Goal: Information Seeking & Learning: Check status

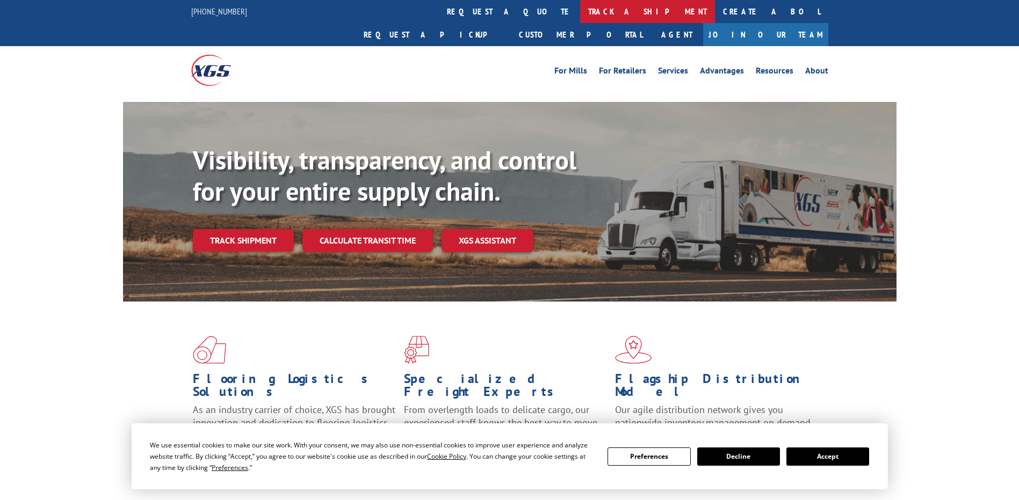
click at [580, 8] on link "track a shipment" at bounding box center [647, 11] width 135 height 23
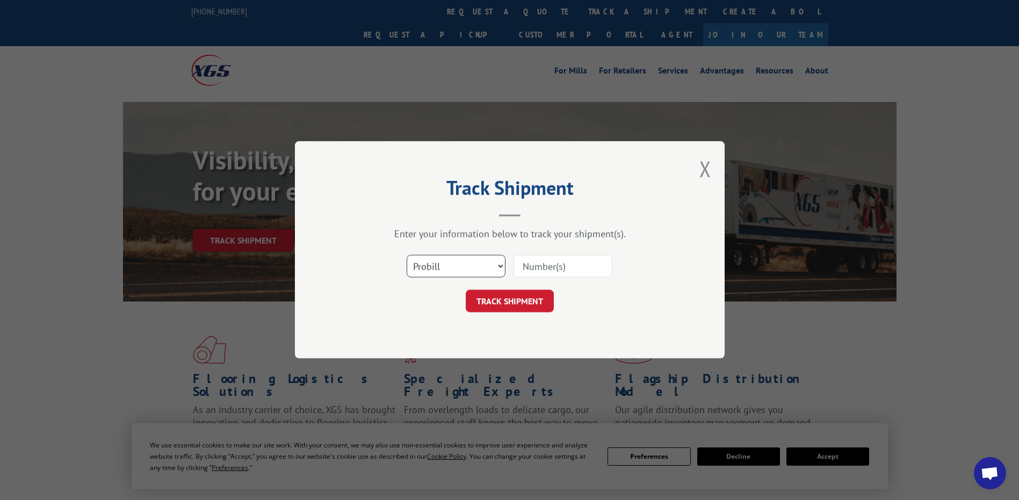
click at [501, 268] on select "Select category... Probill BOL PO" at bounding box center [455, 267] width 99 height 23
select select "bol"
click at [406, 256] on select "Select category... Probill BOL PO" at bounding box center [455, 267] width 99 height 23
click at [538, 269] on input at bounding box center [562, 267] width 99 height 23
paste input "1705397569"
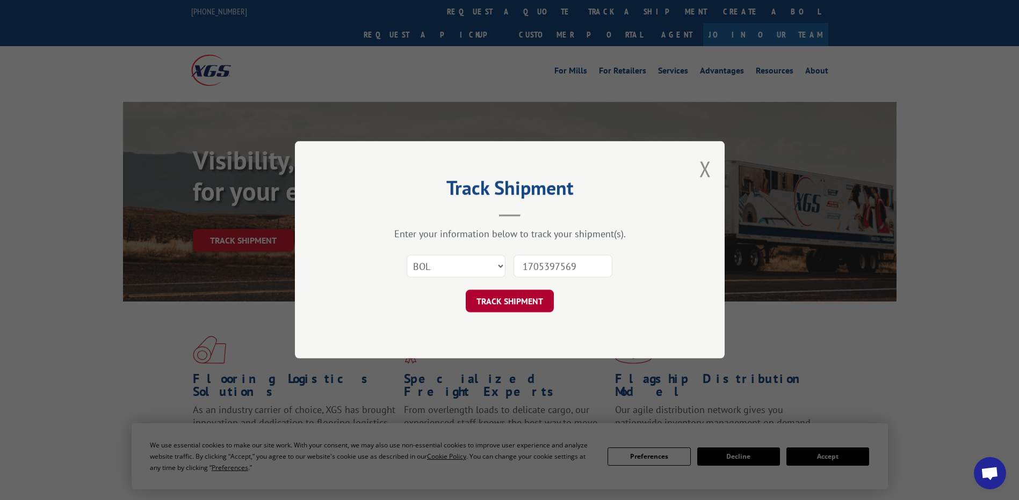
type input "1705397569"
click at [515, 302] on button "TRACK SHIPMENT" at bounding box center [510, 302] width 88 height 23
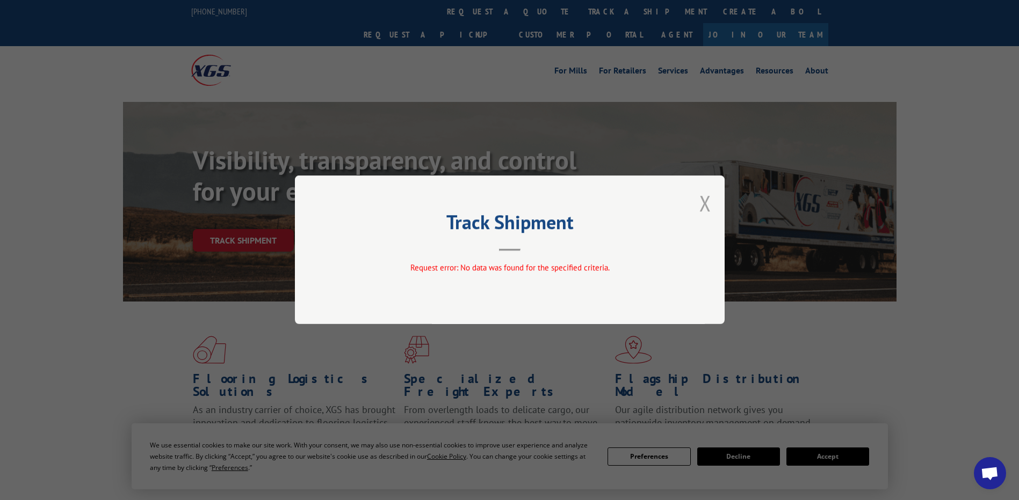
click at [705, 202] on button "Close modal" at bounding box center [705, 203] width 12 height 28
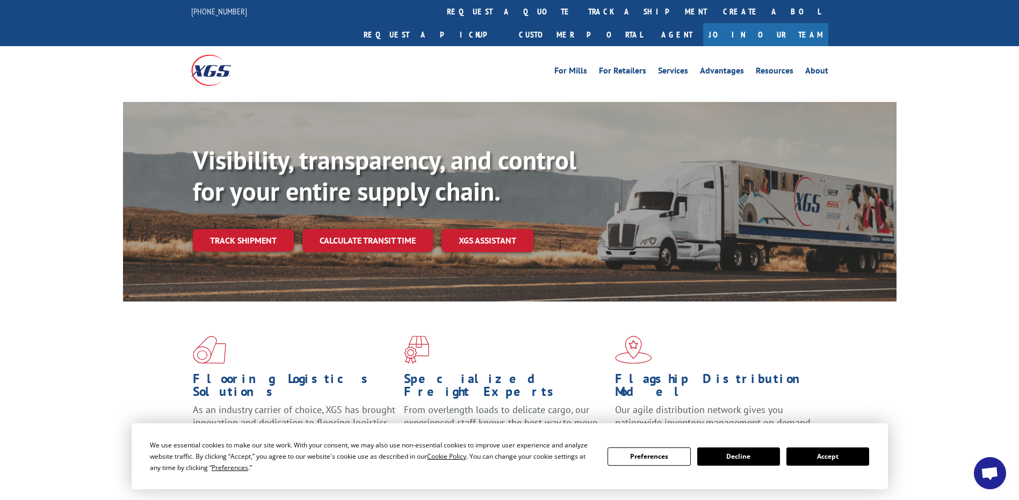
click at [838, 455] on button "Accept" at bounding box center [827, 457] width 83 height 18
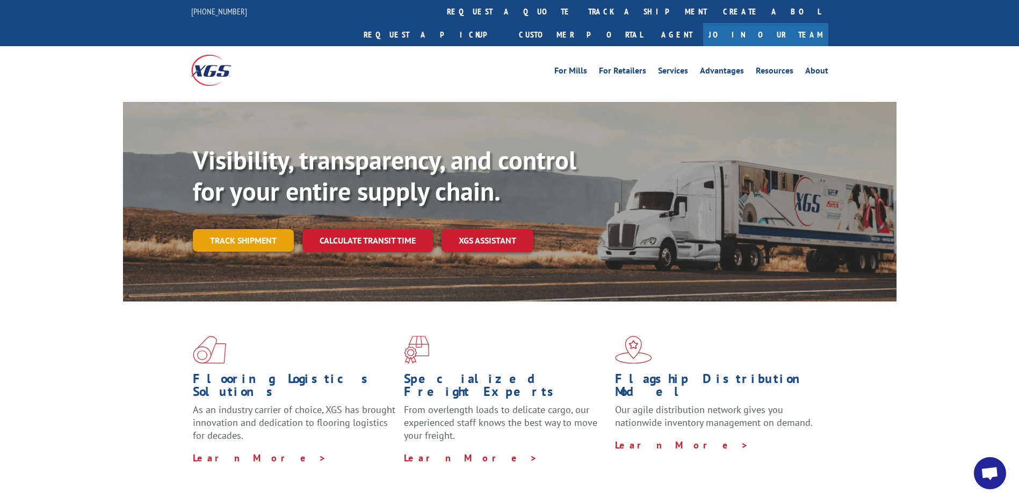
click at [250, 229] on link "Track shipment" at bounding box center [243, 240] width 101 height 23
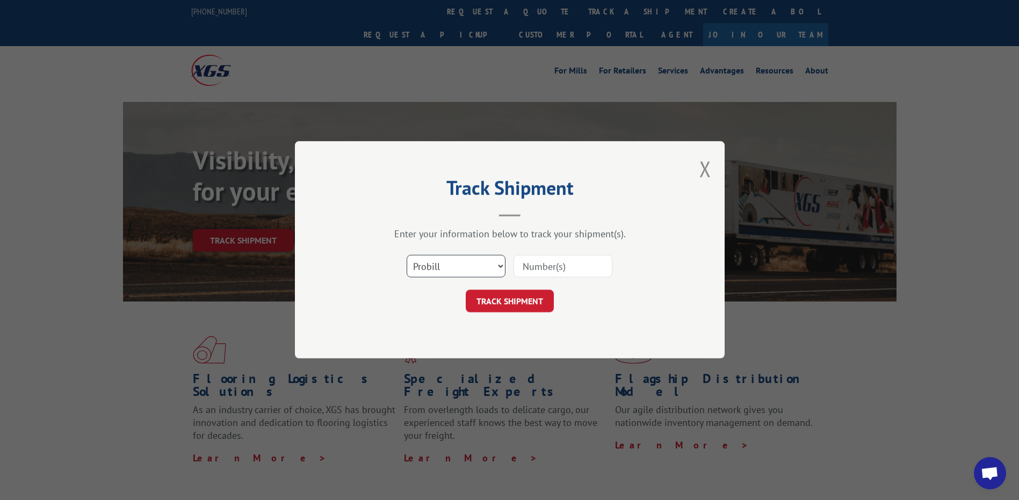
click at [490, 266] on select "Select category... Probill BOL PO" at bounding box center [455, 267] width 99 height 23
select select "bol"
click at [406, 256] on select "Select category... Probill BOL PO" at bounding box center [455, 267] width 99 height 23
click at [539, 265] on input at bounding box center [562, 267] width 99 height 23
type input "1705397569"
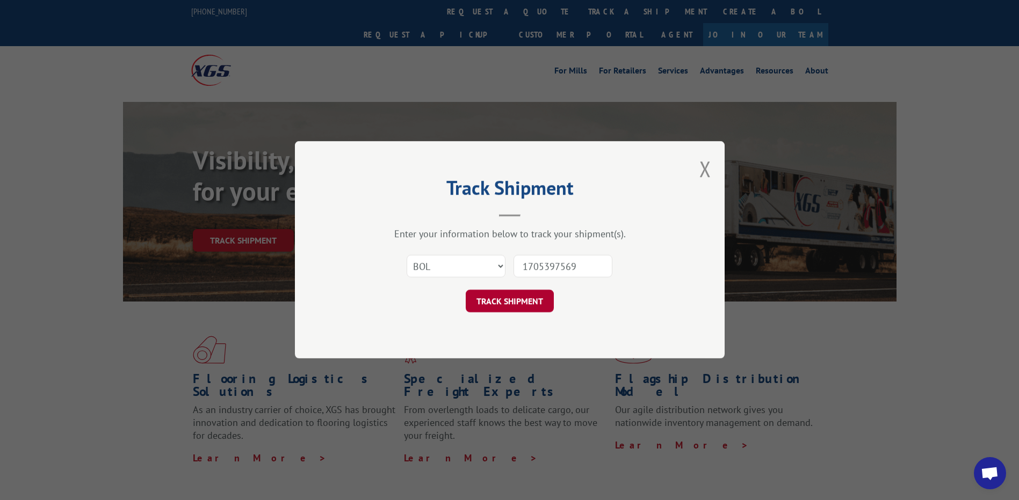
click at [517, 299] on button "TRACK SHIPMENT" at bounding box center [510, 302] width 88 height 23
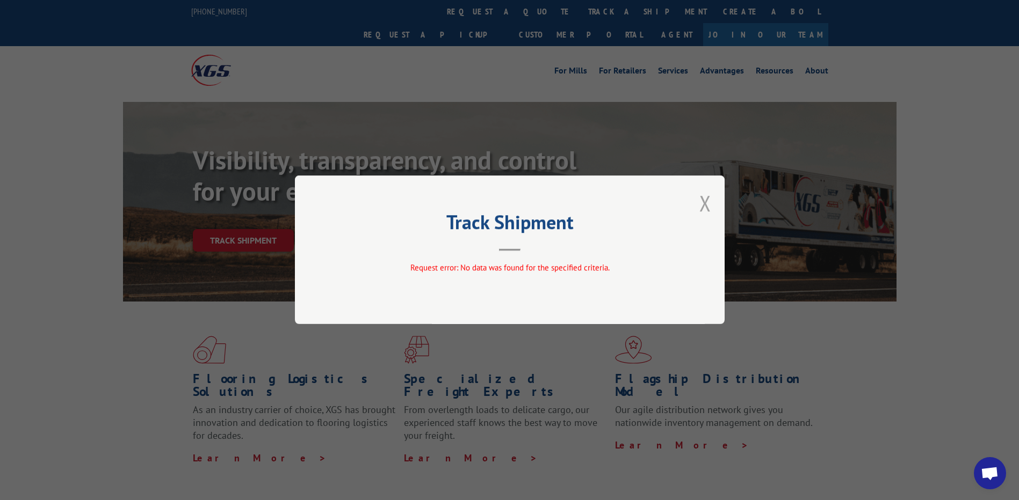
click at [706, 199] on button "Close modal" at bounding box center [705, 203] width 12 height 28
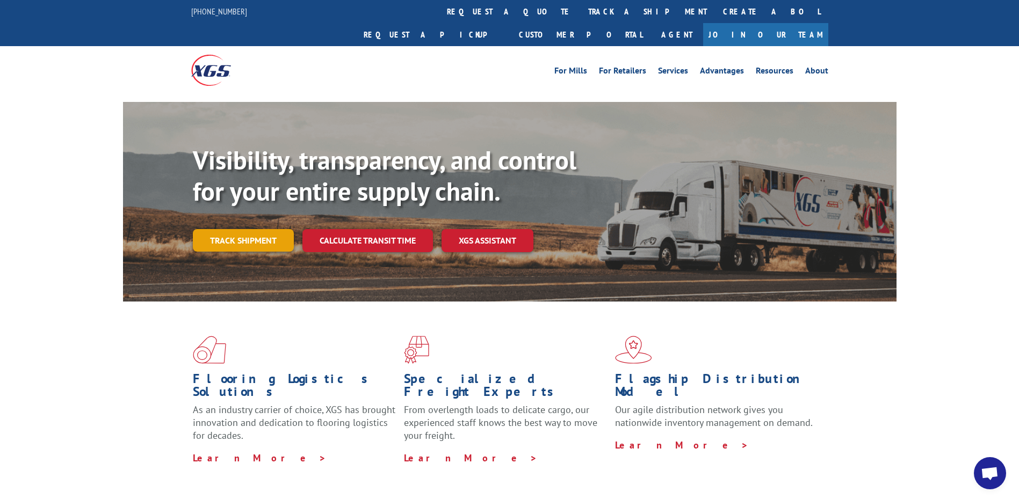
click at [240, 229] on link "Track shipment" at bounding box center [243, 240] width 101 height 23
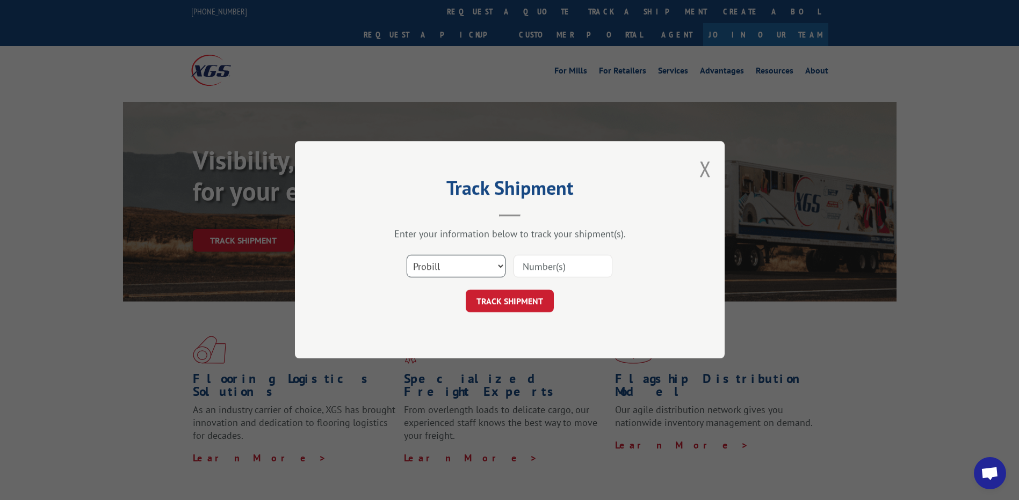
click at [475, 271] on select "Select category... Probill BOL PO" at bounding box center [455, 267] width 99 height 23
select select "bol"
click at [406, 256] on select "Select category... Probill BOL PO" at bounding box center [455, 267] width 99 height 23
click at [531, 264] on input at bounding box center [562, 267] width 99 height 23
type input "c"
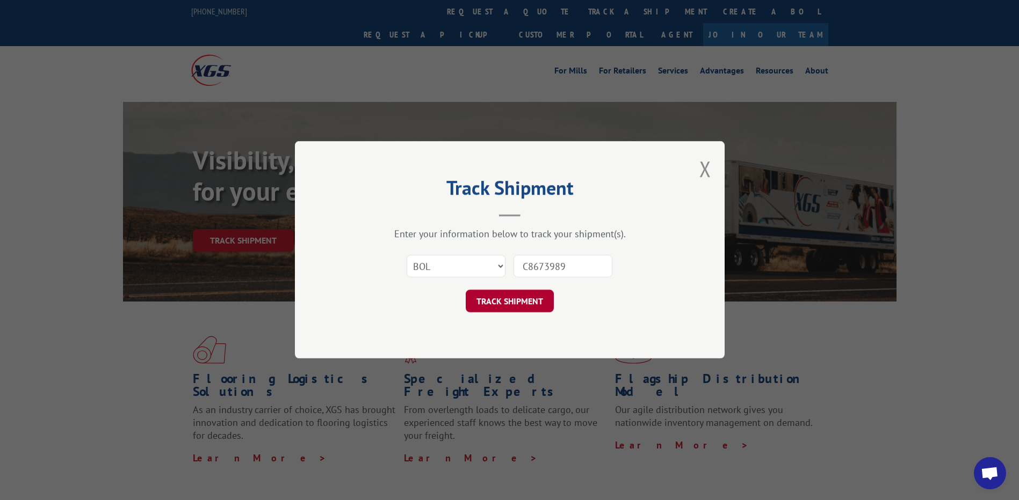
type input "C8673989"
click at [487, 299] on button "TRACK SHIPMENT" at bounding box center [510, 302] width 88 height 23
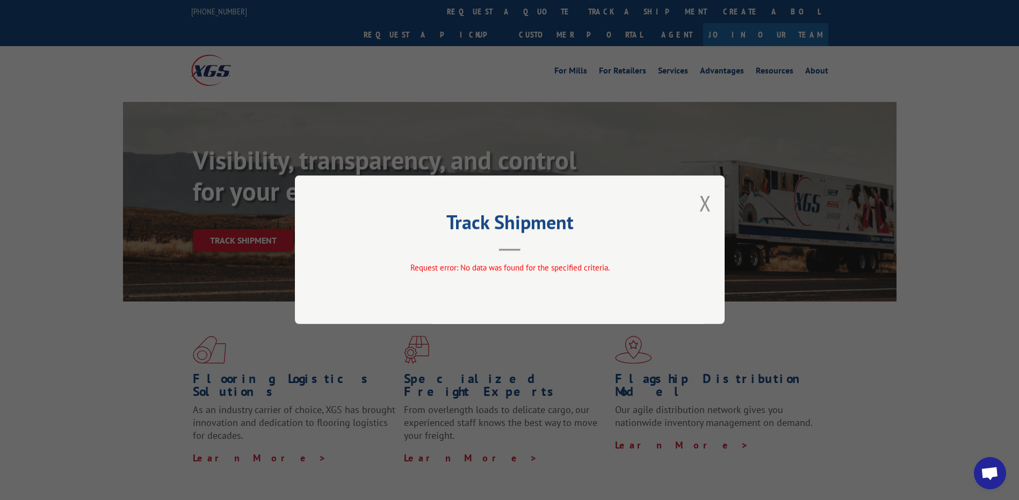
click at [721, 204] on div "Track Shipment Request error: No data was found for the specified criteria." at bounding box center [510, 250] width 430 height 149
drag, startPoint x: 706, startPoint y: 202, endPoint x: 623, endPoint y: 207, distance: 82.3
click at [705, 202] on button "Close modal" at bounding box center [705, 203] width 12 height 28
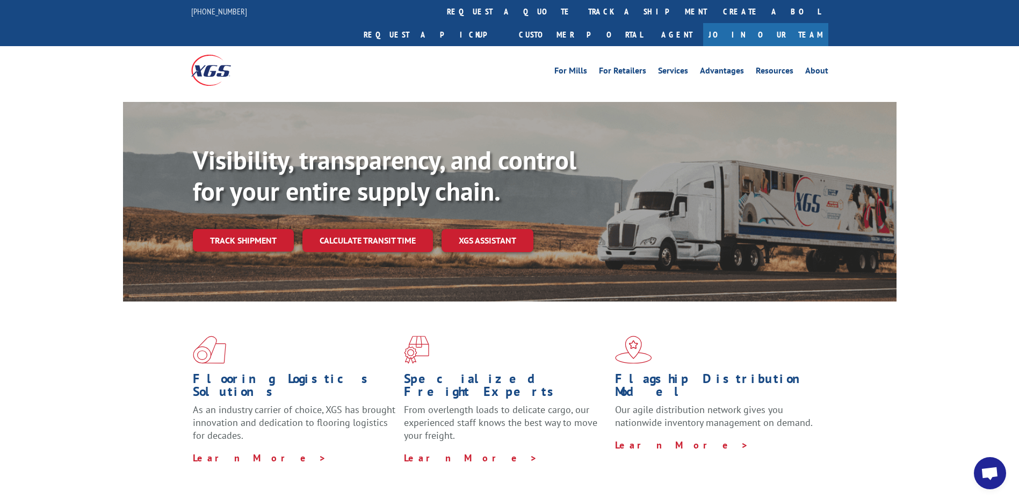
drag, startPoint x: 247, startPoint y: 215, endPoint x: 237, endPoint y: 219, distance: 10.2
click at [245, 229] on link "Track shipment" at bounding box center [243, 240] width 101 height 23
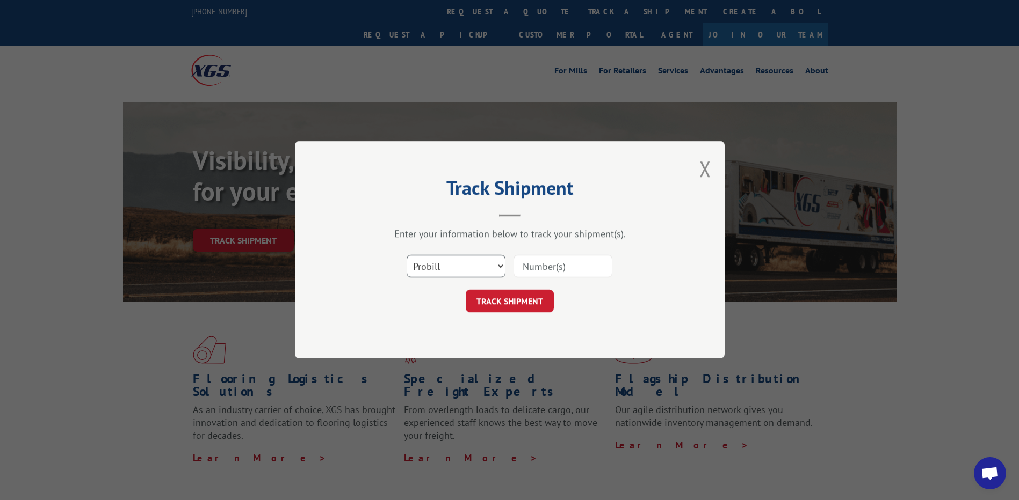
click at [466, 269] on select "Select category... Probill BOL PO" at bounding box center [455, 267] width 99 height 23
select select "bol"
click at [406, 256] on select "Select category... Probill BOL PO" at bounding box center [455, 267] width 99 height 23
click at [555, 270] on input at bounding box center [562, 267] width 99 height 23
type input "531072058"
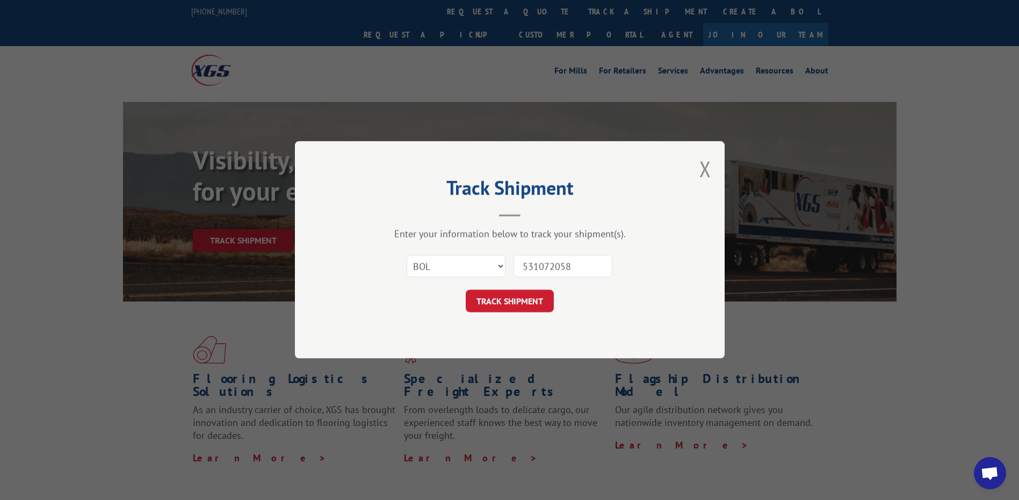
click button "TRACK SHIPMENT" at bounding box center [510, 302] width 88 height 23
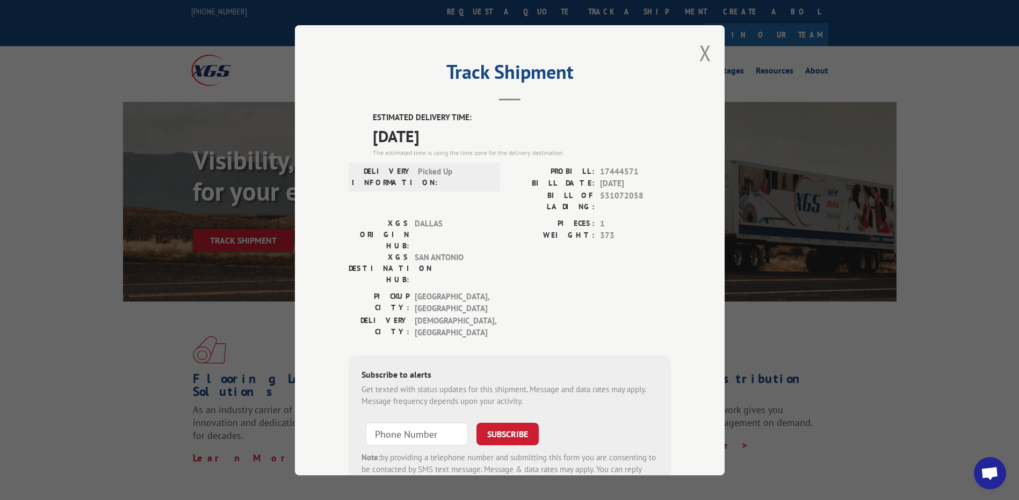
drag, startPoint x: 705, startPoint y: 55, endPoint x: 692, endPoint y: 61, distance: 13.9
click at [701, 56] on button "Close modal" at bounding box center [705, 53] width 12 height 28
